Goal: Task Accomplishment & Management: Manage account settings

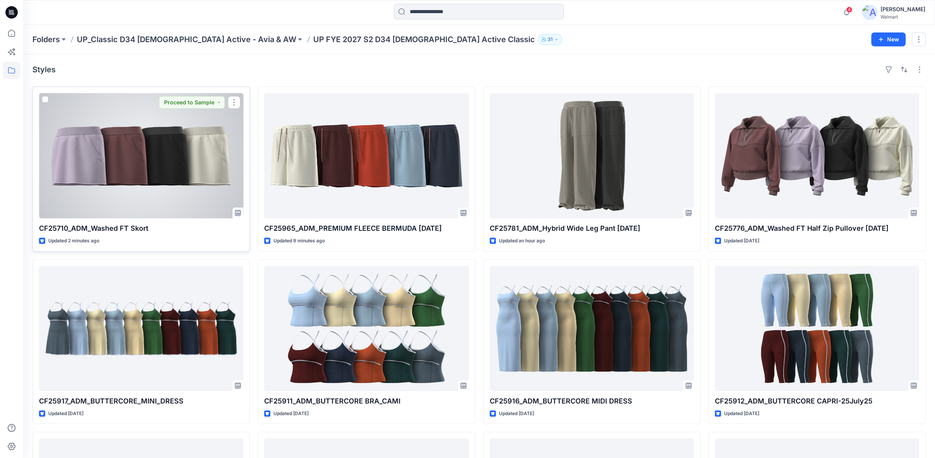
click at [158, 155] on div at bounding box center [141, 155] width 204 height 125
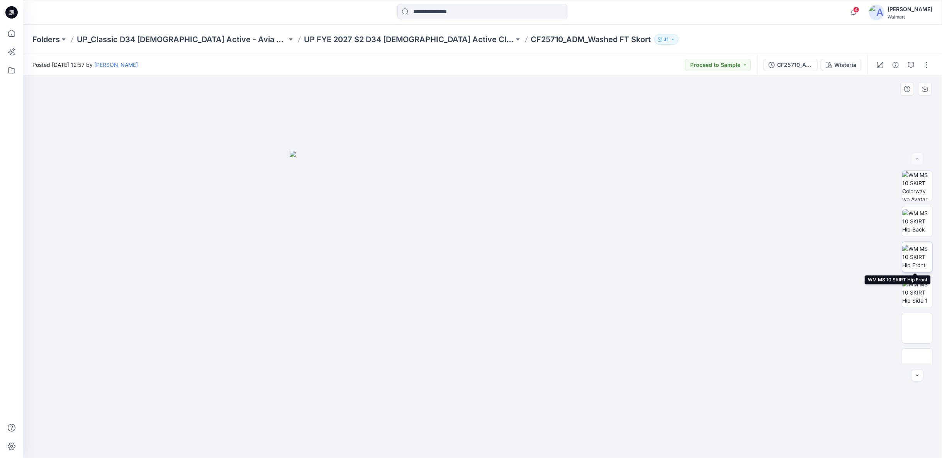
click at [919, 263] on img at bounding box center [917, 257] width 30 height 24
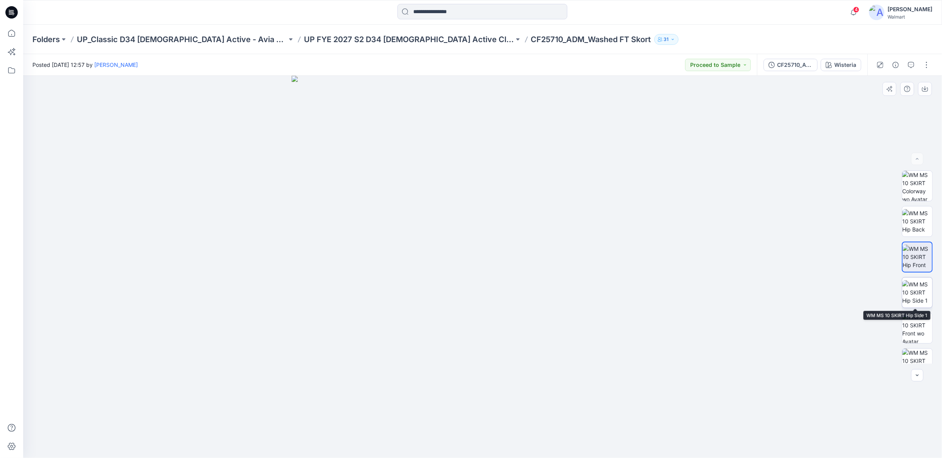
click at [915, 298] on img at bounding box center [917, 292] width 30 height 24
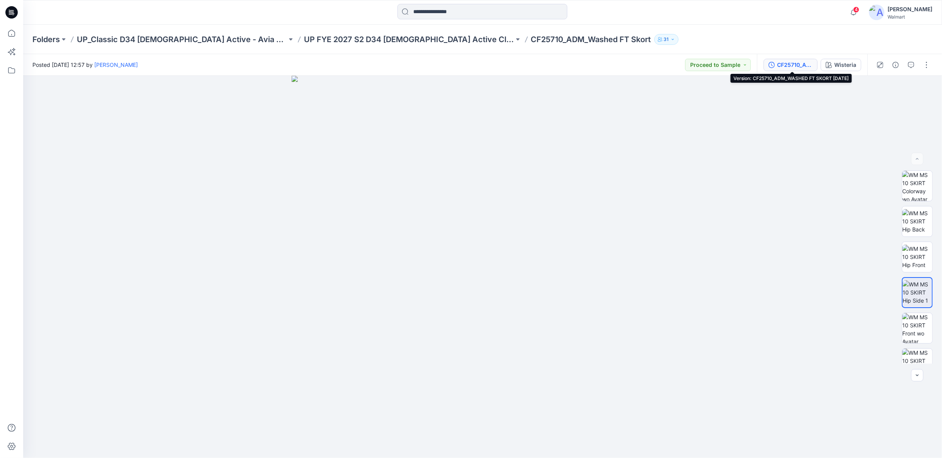
click at [793, 64] on div "CF25710_ADM_WASHED FT SKORT [DATE]" at bounding box center [795, 65] width 36 height 8
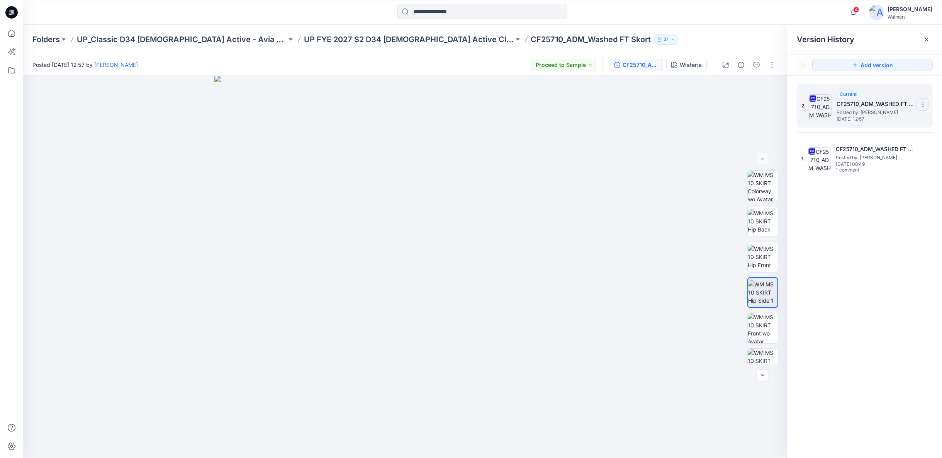
click at [924, 106] on icon at bounding box center [923, 105] width 6 height 6
click at [849, 169] on div "Delete Version" at bounding box center [882, 169] width 90 height 15
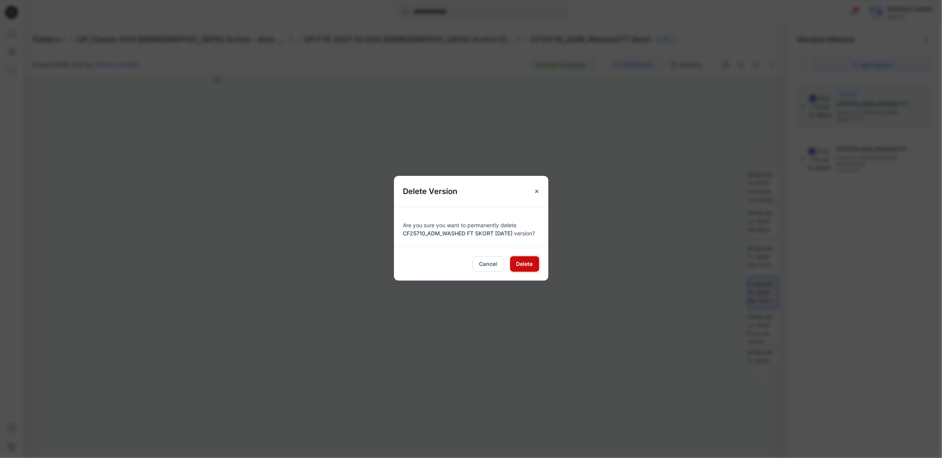
click at [513, 263] on button "Delete" at bounding box center [524, 263] width 29 height 15
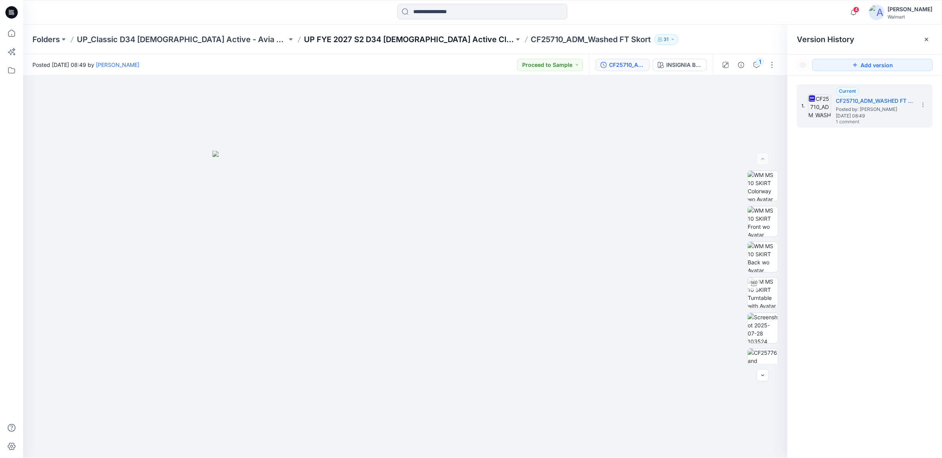
click at [328, 40] on p "UP FYE 2027 S2 D34 Ladies Active Classic" at bounding box center [409, 39] width 210 height 11
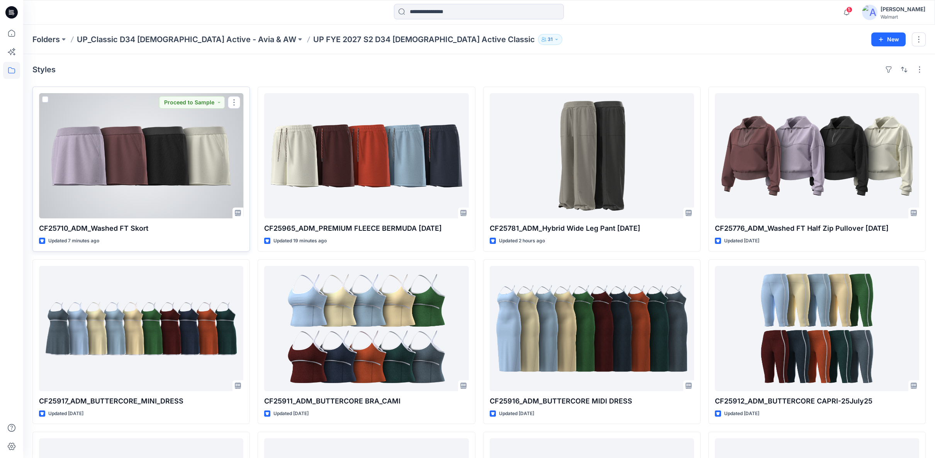
click at [167, 145] on div at bounding box center [141, 155] width 204 height 125
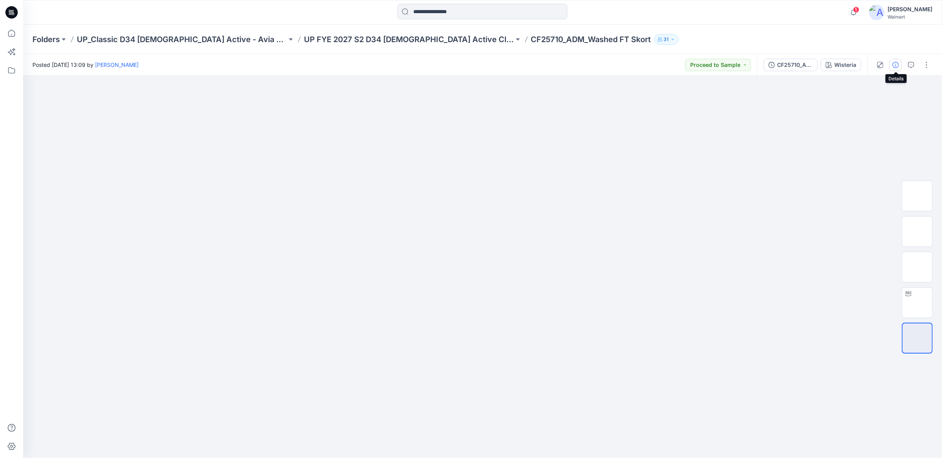
click at [896, 66] on icon "button" at bounding box center [896, 65] width 6 height 6
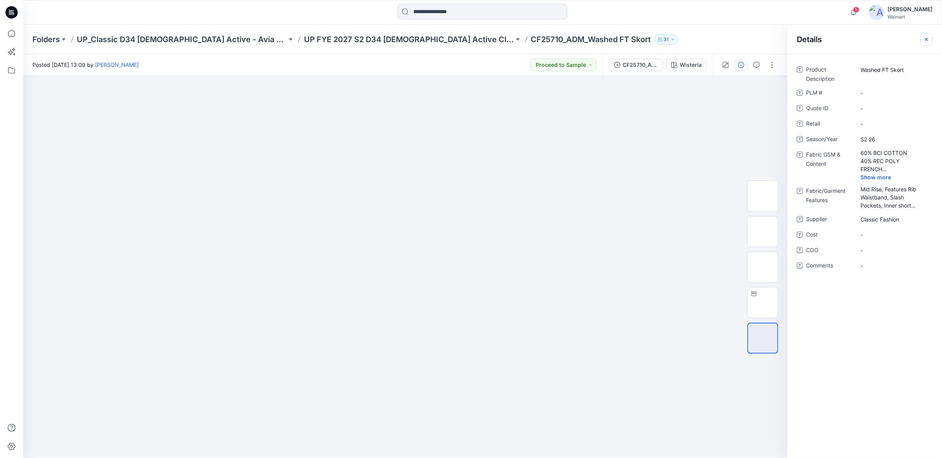
click at [925, 39] on icon "button" at bounding box center [927, 39] width 6 height 6
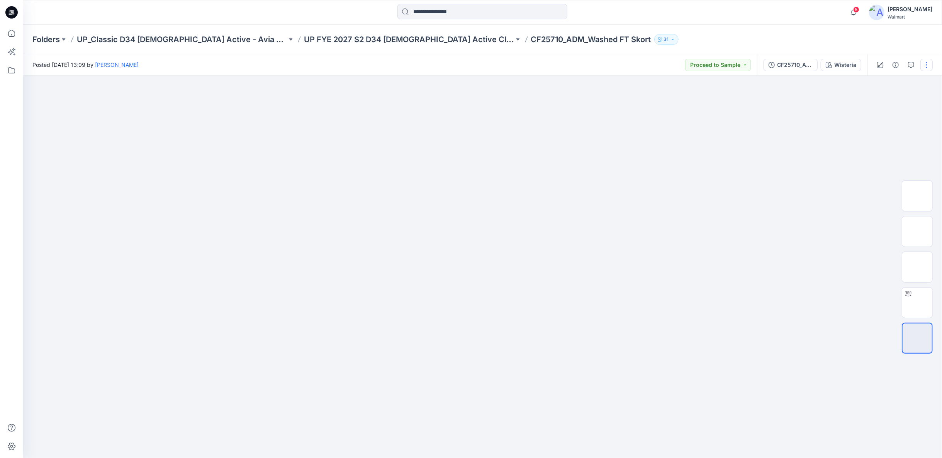
click at [926, 65] on button "button" at bounding box center [927, 65] width 12 height 12
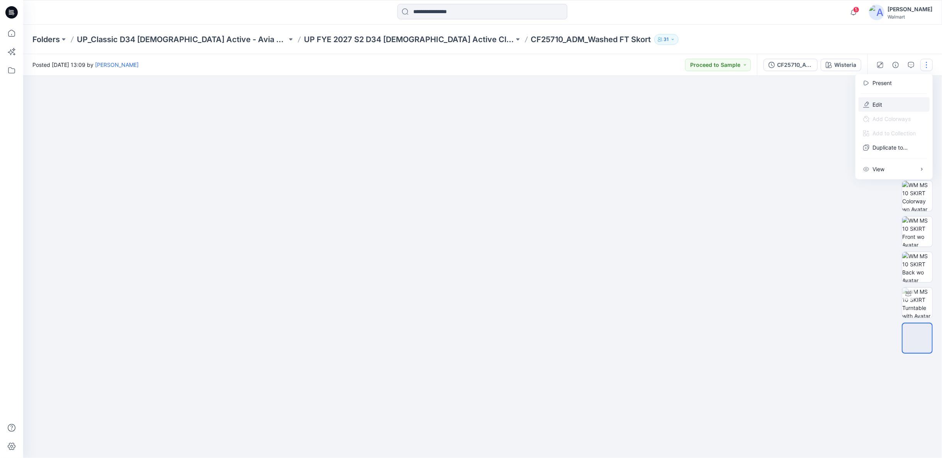
click at [879, 106] on p "Edit" at bounding box center [878, 104] width 10 height 8
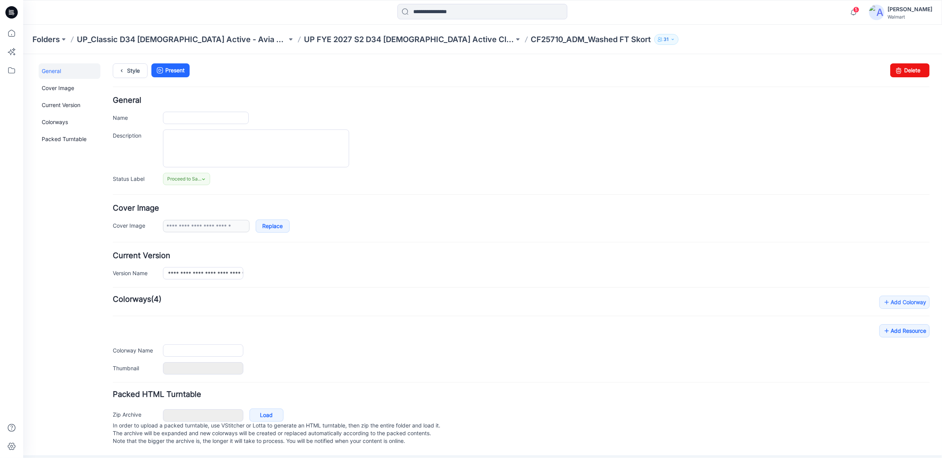
type input "**********"
type input "********"
type input "**********"
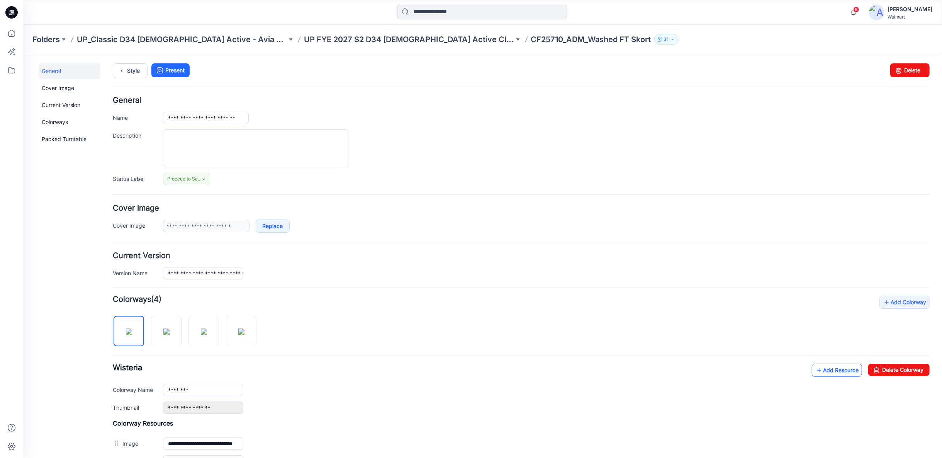
click at [833, 366] on link "Add Resource" at bounding box center [837, 369] width 50 height 13
click at [205, 40] on p "UP_Classic D34 Ladies Active - Avia & AW" at bounding box center [182, 39] width 210 height 11
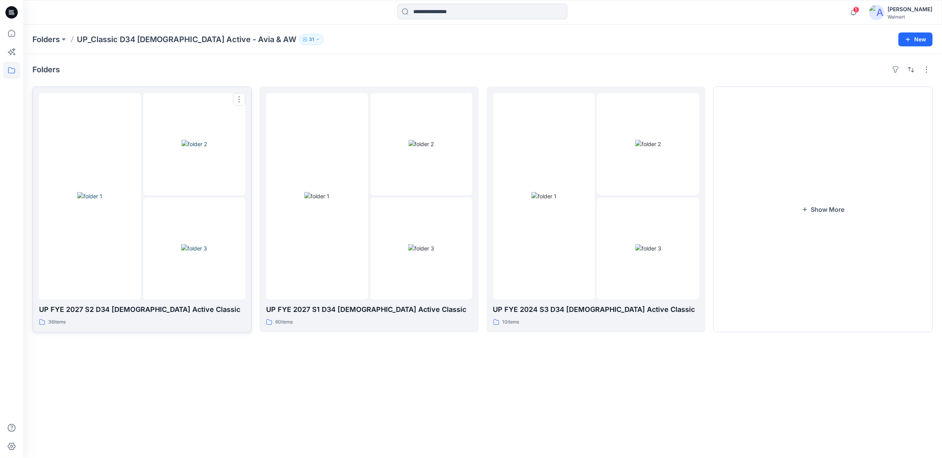
click at [181, 252] on img at bounding box center [194, 248] width 26 height 8
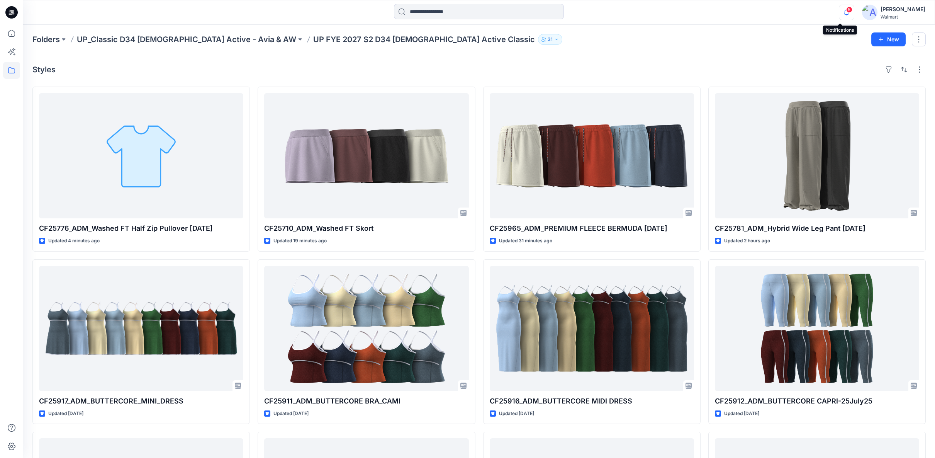
click at [846, 14] on icon "button" at bounding box center [847, 14] width 2 height 1
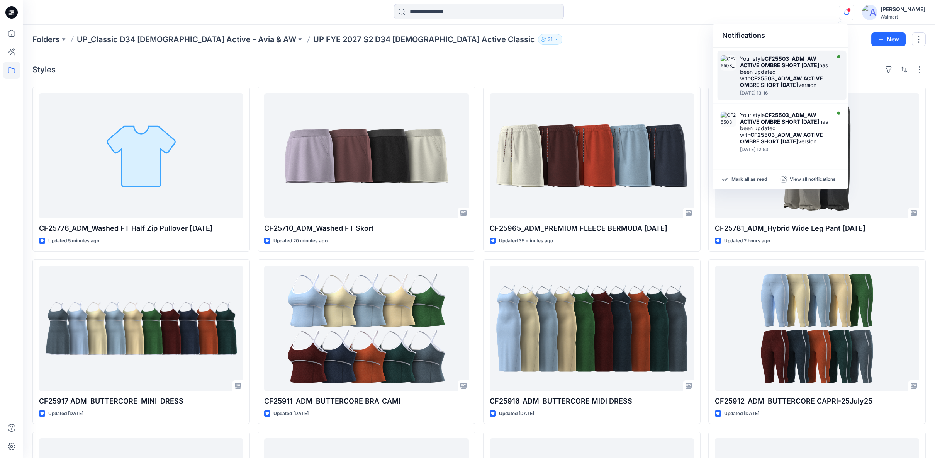
scroll to position [352, 0]
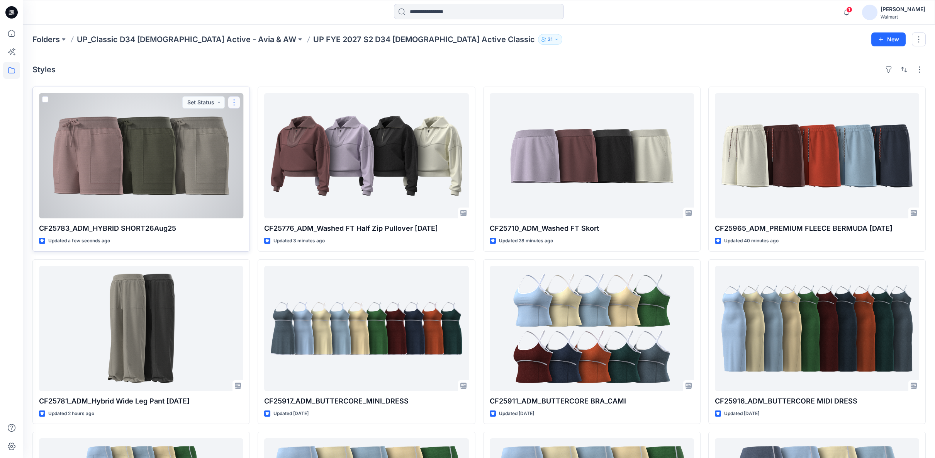
click at [232, 103] on button "button" at bounding box center [234, 102] width 12 height 12
click at [241, 122] on button "Edit" at bounding box center [270, 120] width 83 height 14
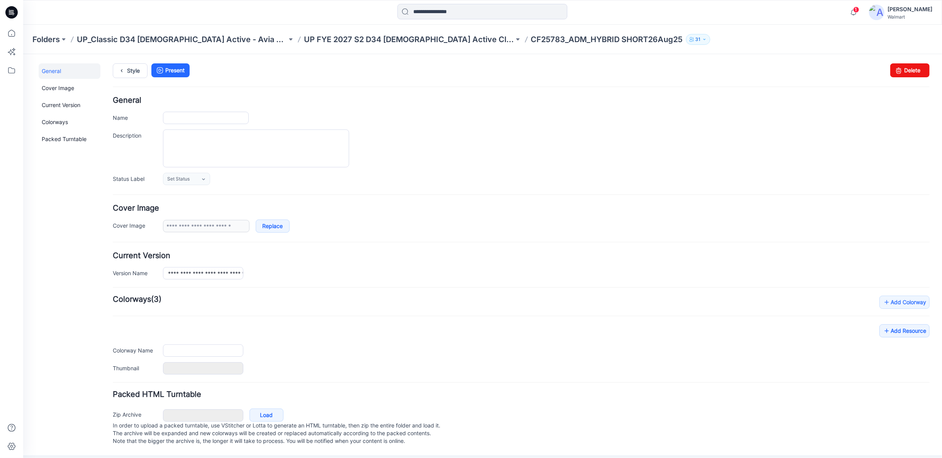
type input "**********"
type input "*********"
type input "**********"
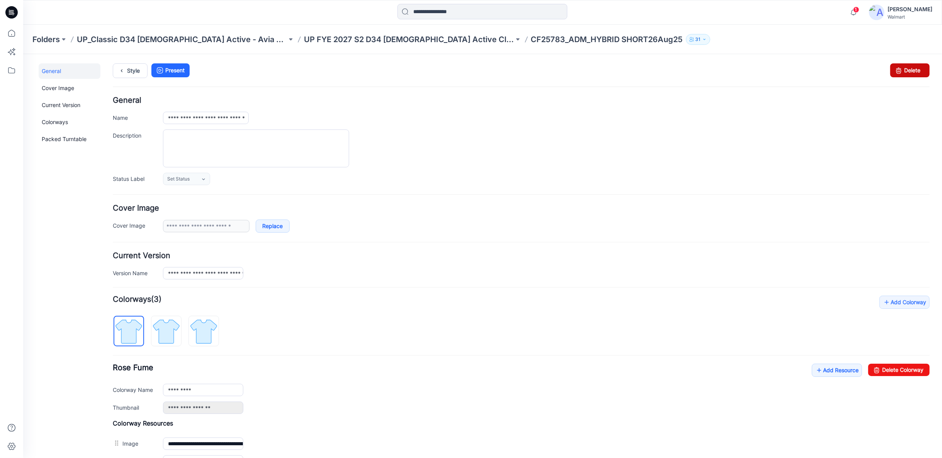
drag, startPoint x: 891, startPoint y: 73, endPoint x: 532, endPoint y: 93, distance: 359.4
click at [893, 73] on icon at bounding box center [898, 70] width 11 height 14
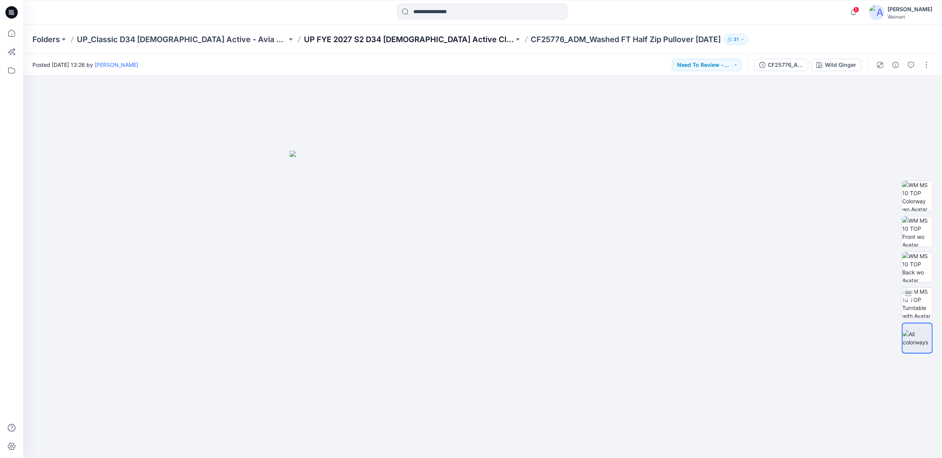
click at [366, 40] on p "UP FYE 2027 S2 D34 [DEMOGRAPHIC_DATA] Active Classic" at bounding box center [409, 39] width 210 height 11
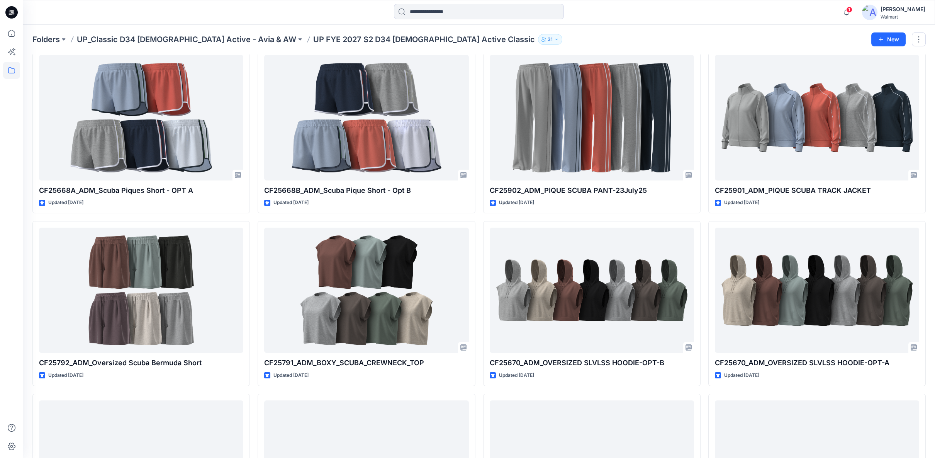
scroll to position [666, 0]
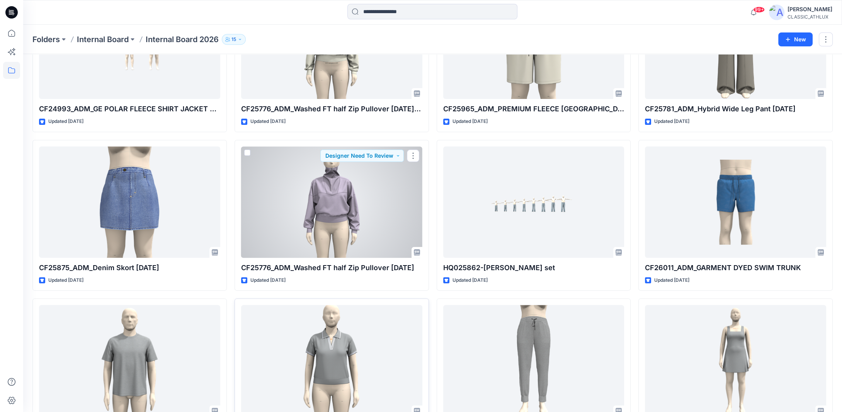
scroll to position [541, 0]
